Goal: Information Seeking & Learning: Find contact information

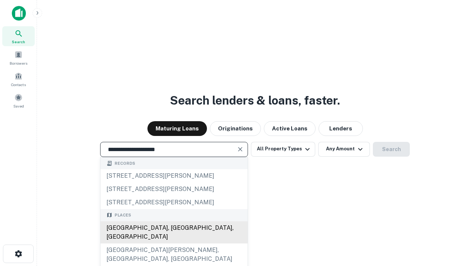
click at [174, 243] on div "[GEOGRAPHIC_DATA], [GEOGRAPHIC_DATA], [GEOGRAPHIC_DATA]" at bounding box center [173, 232] width 147 height 22
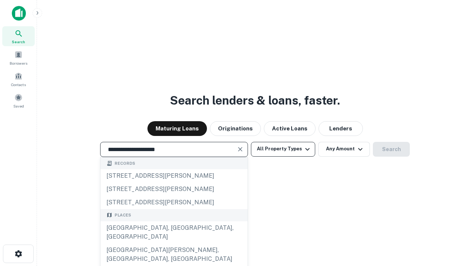
click at [283, 149] on button "All Property Types" at bounding box center [283, 149] width 64 height 15
type input "**********"
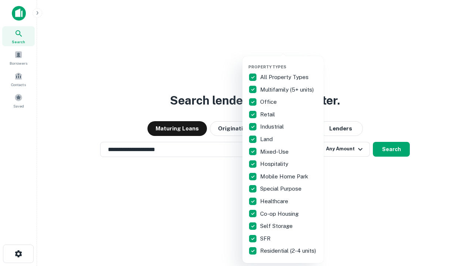
click at [289, 62] on button "button" at bounding box center [288, 62] width 81 height 0
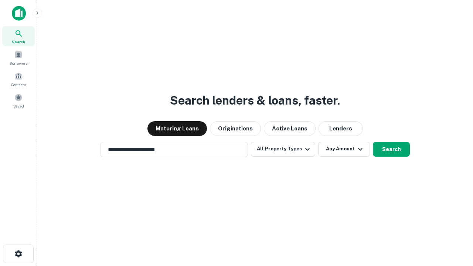
scroll to position [4, 89]
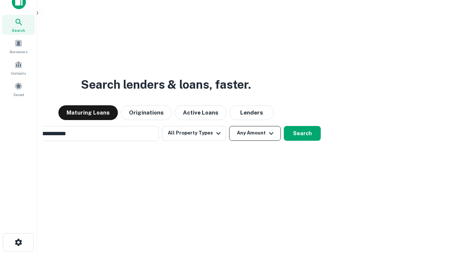
click at [229, 126] on button "Any Amount" at bounding box center [255, 133] width 52 height 15
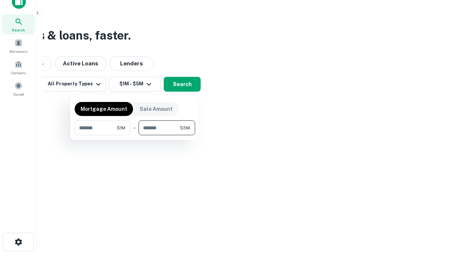
type input "*******"
click at [135, 135] on button "button" at bounding box center [135, 135] width 120 height 0
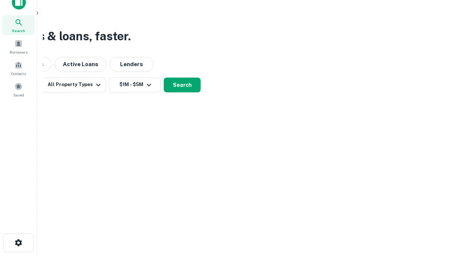
scroll to position [4, 136]
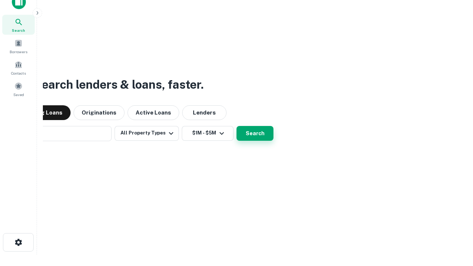
click at [236, 126] on button "Search" at bounding box center [254, 133] width 37 height 15
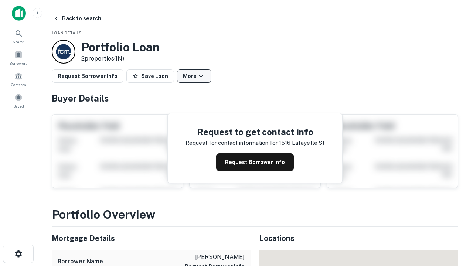
click at [194, 76] on button "More" at bounding box center [194, 75] width 34 height 13
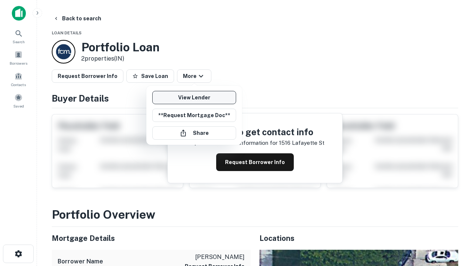
click at [194, 98] on link "View Lender" at bounding box center [194, 97] width 84 height 13
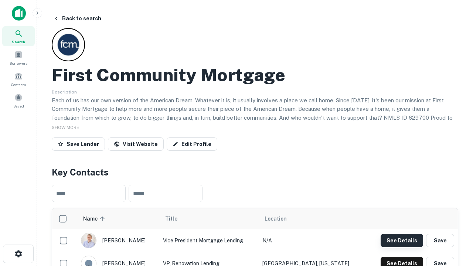
click at [402, 240] on button "See Details" at bounding box center [401, 240] width 42 height 13
click at [18, 254] on icon "button" at bounding box center [18, 253] width 9 height 9
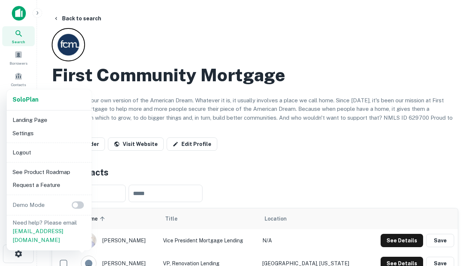
click at [49, 152] on li "Logout" at bounding box center [49, 152] width 79 height 13
